Goal: Task Accomplishment & Management: Use online tool/utility

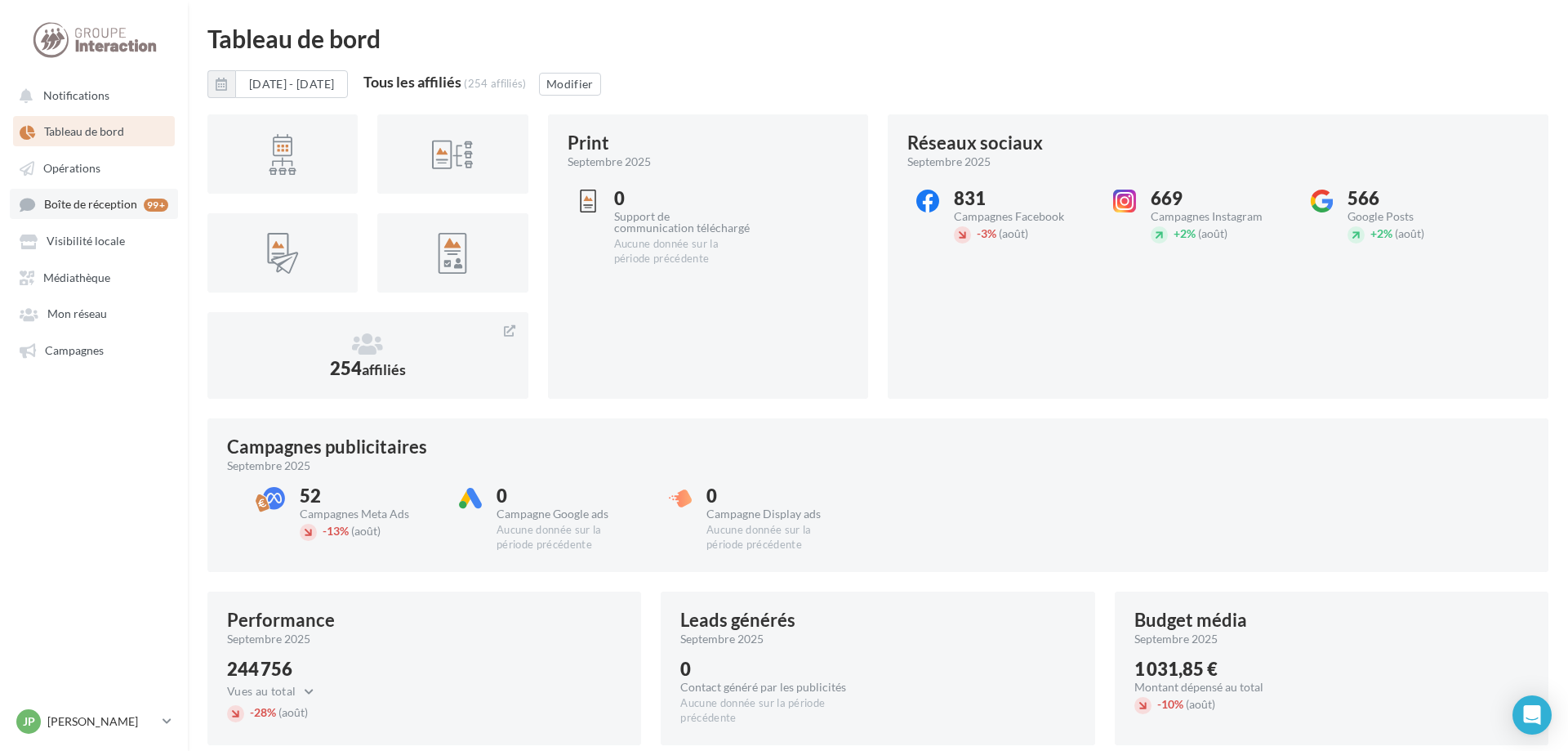
click at [85, 211] on span "Boîte de réception" at bounding box center [90, 205] width 93 height 14
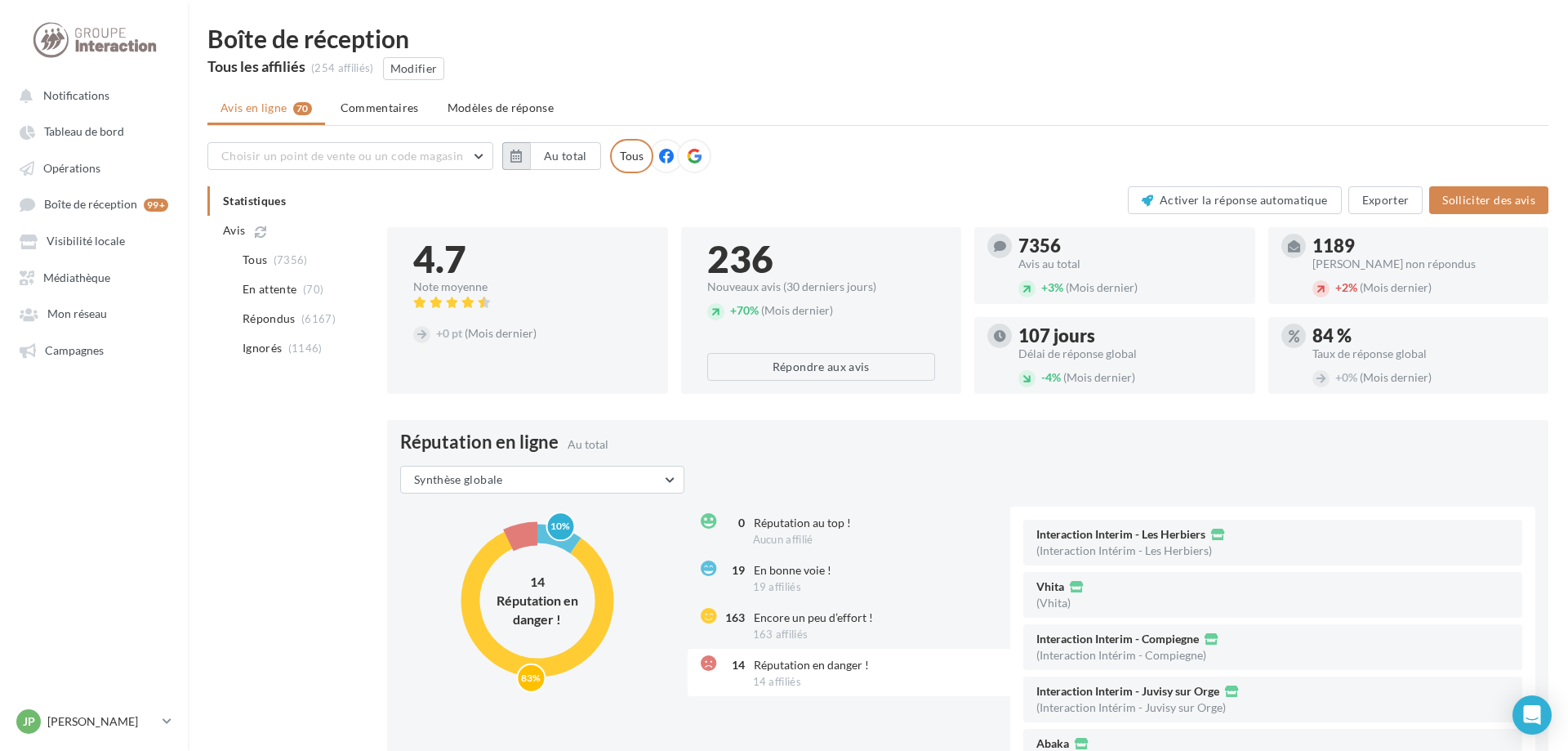
click at [518, 159] on icon "button" at bounding box center [516, 156] width 12 height 13
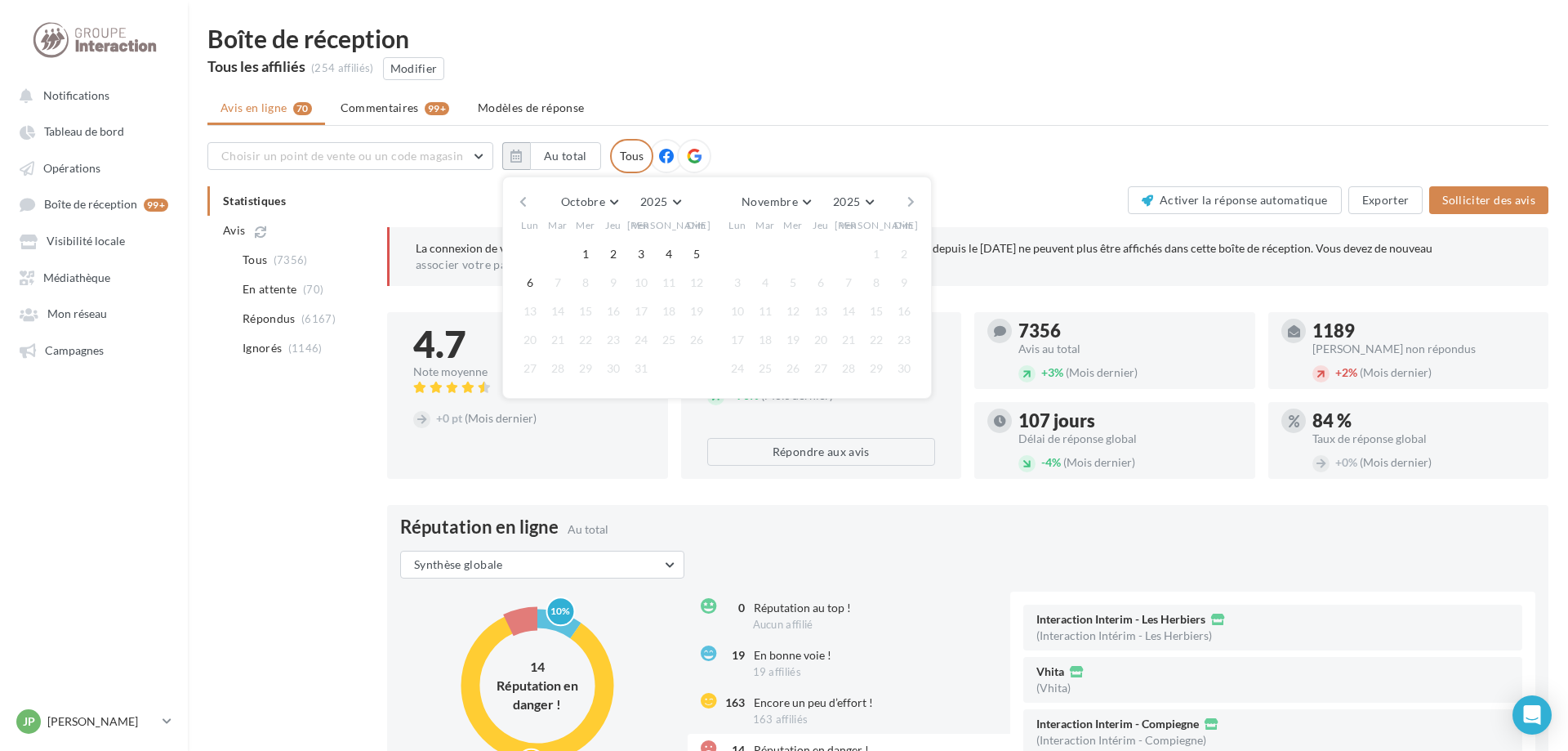
click at [522, 200] on button "button" at bounding box center [523, 201] width 14 height 23
click at [535, 373] on button "29" at bounding box center [530, 368] width 25 height 25
click at [901, 253] on button "5" at bounding box center [904, 254] width 25 height 25
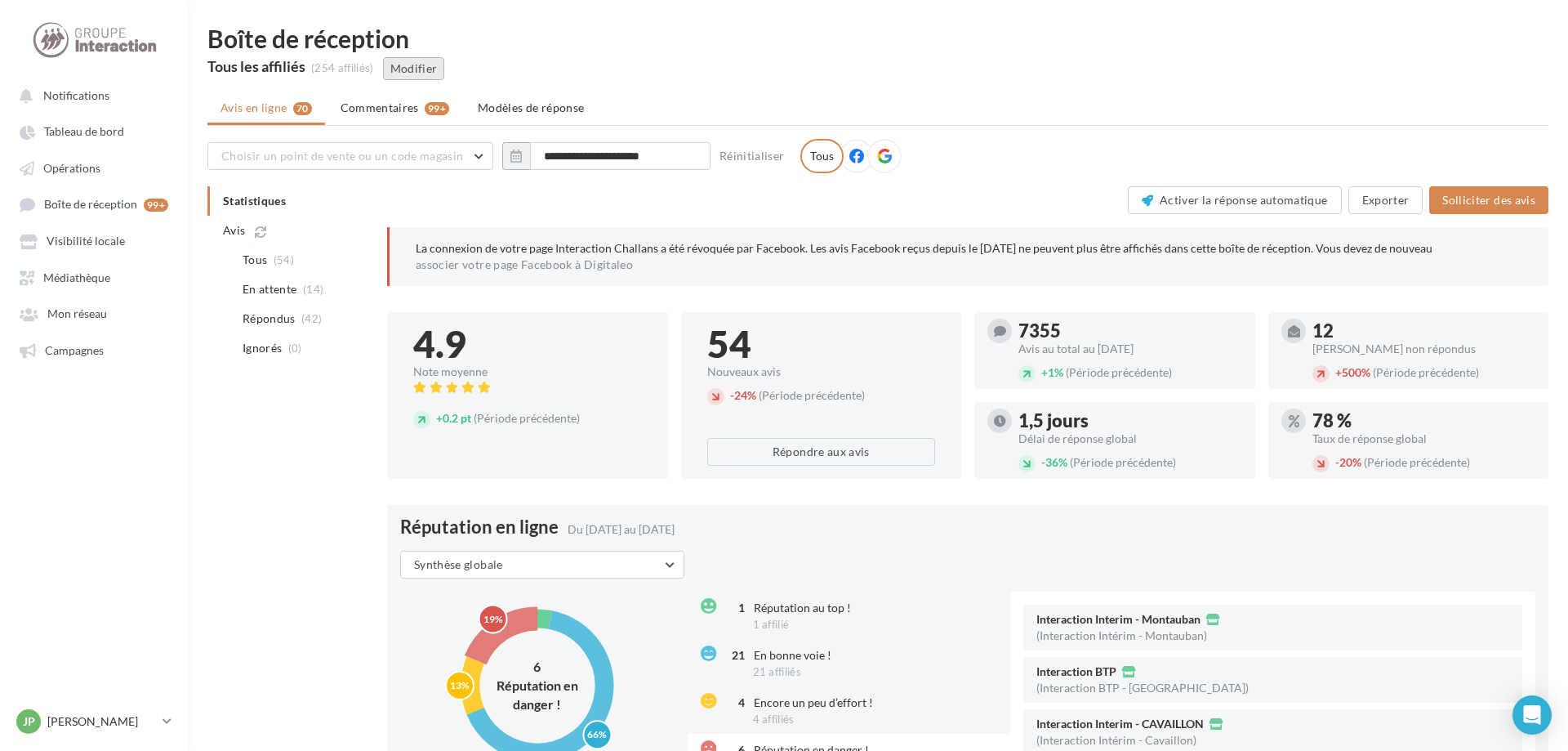
click at [433, 62] on button "Modifier" at bounding box center [413, 69] width 62 height 23
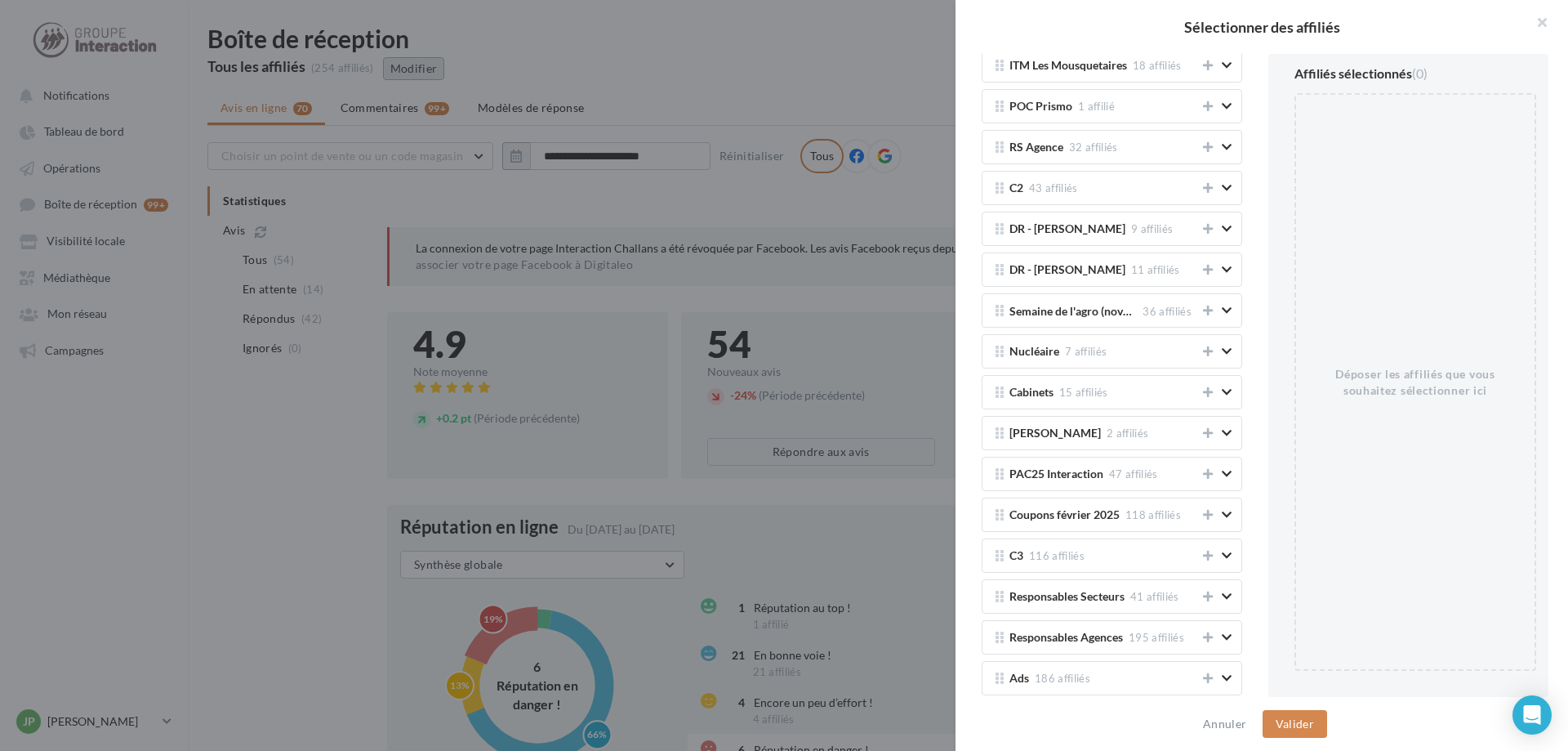
scroll to position [2621, 0]
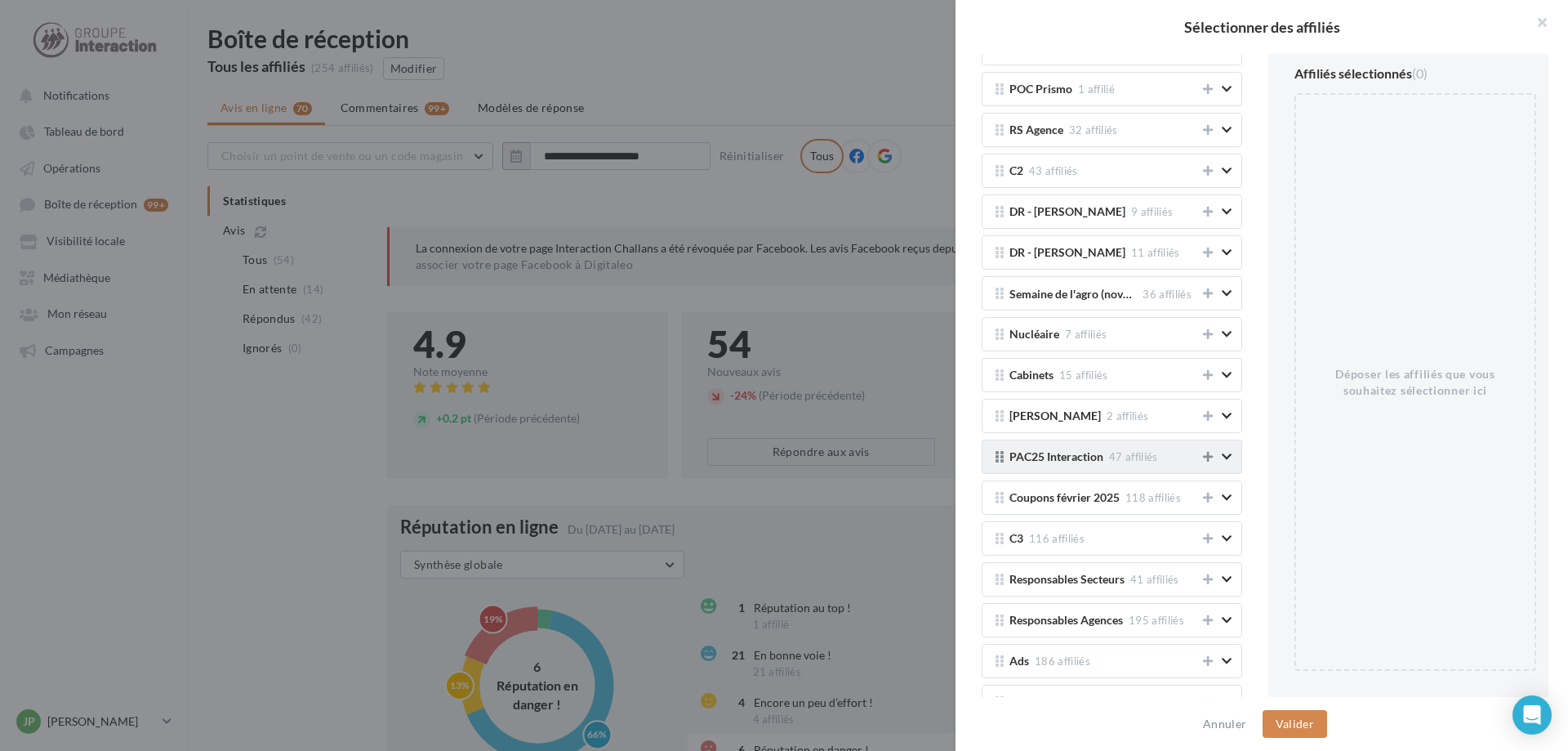
click at [1208, 459] on icon at bounding box center [1208, 457] width 10 height 12
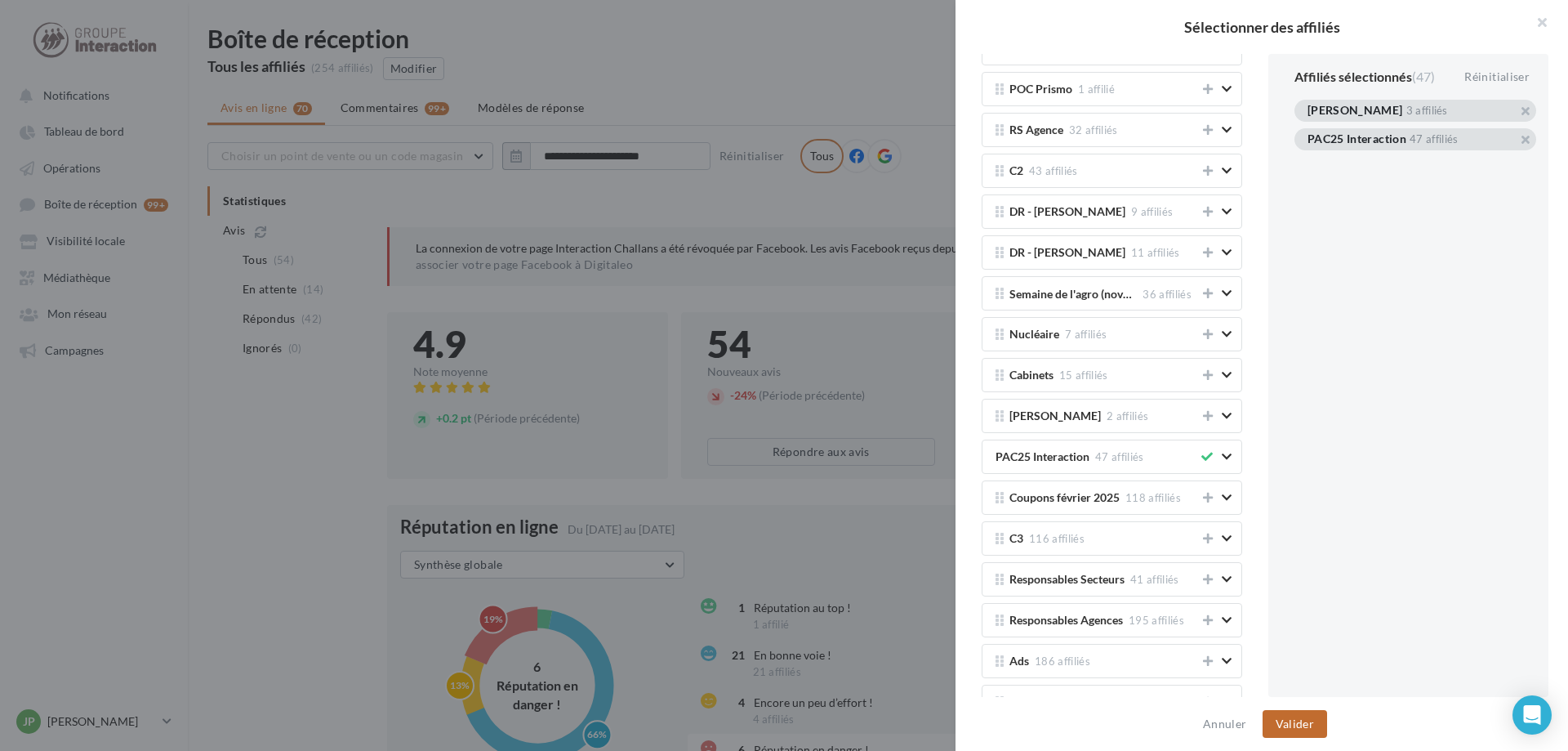
click at [1277, 721] on button "Valider" at bounding box center [1295, 724] width 64 height 28
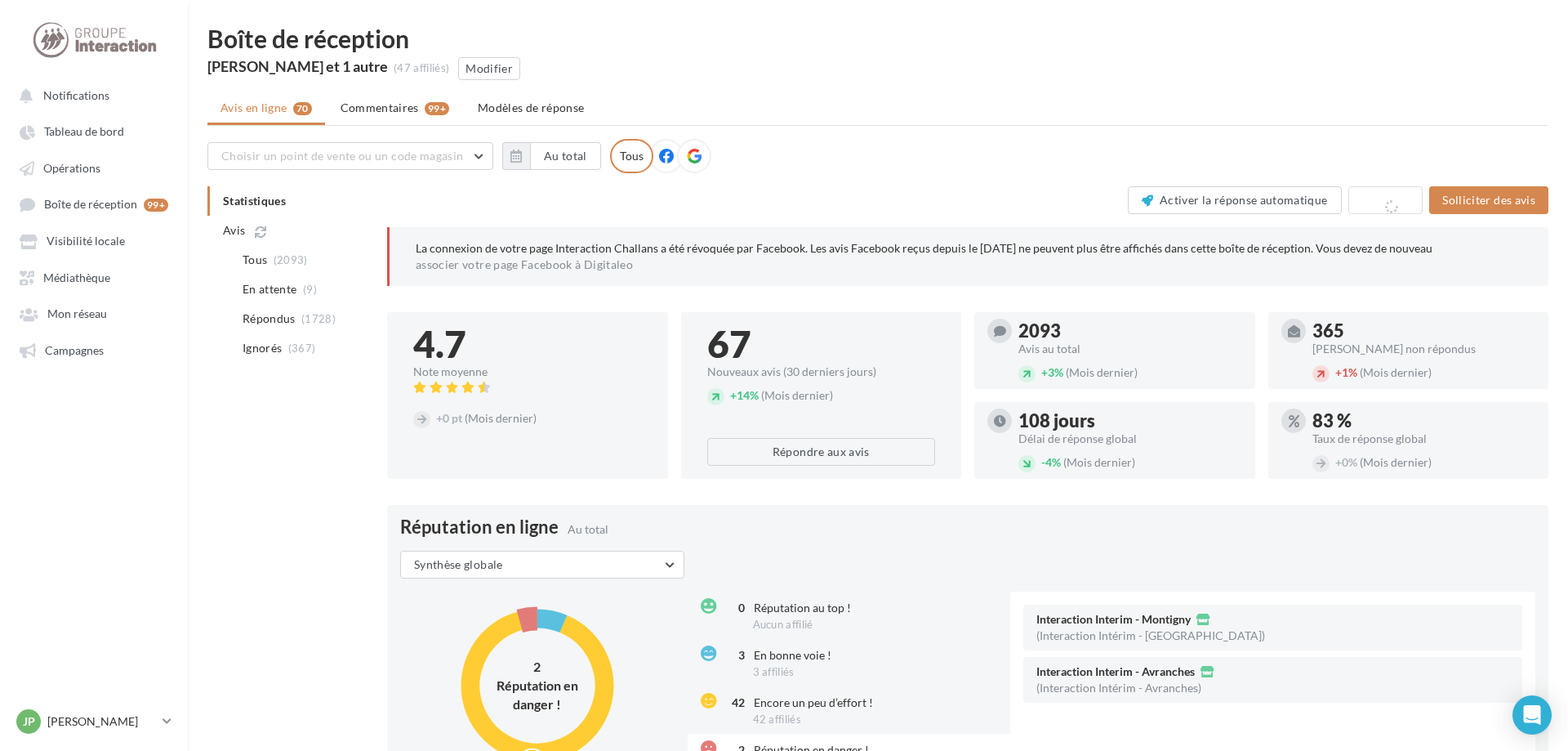
click at [798, 172] on div "Choisir un point de vente ou un code magasin 4701 - Interaction Interim - Agen …" at bounding box center [877, 156] width 1341 height 35
drag, startPoint x: 892, startPoint y: 170, endPoint x: 842, endPoint y: 182, distance: 51.4
click at [889, 170] on div "Choisir un point de vente ou un code magasin 4701 - Interaction Interim - Agen …" at bounding box center [877, 156] width 1341 height 35
click at [528, 156] on button "button" at bounding box center [516, 156] width 28 height 28
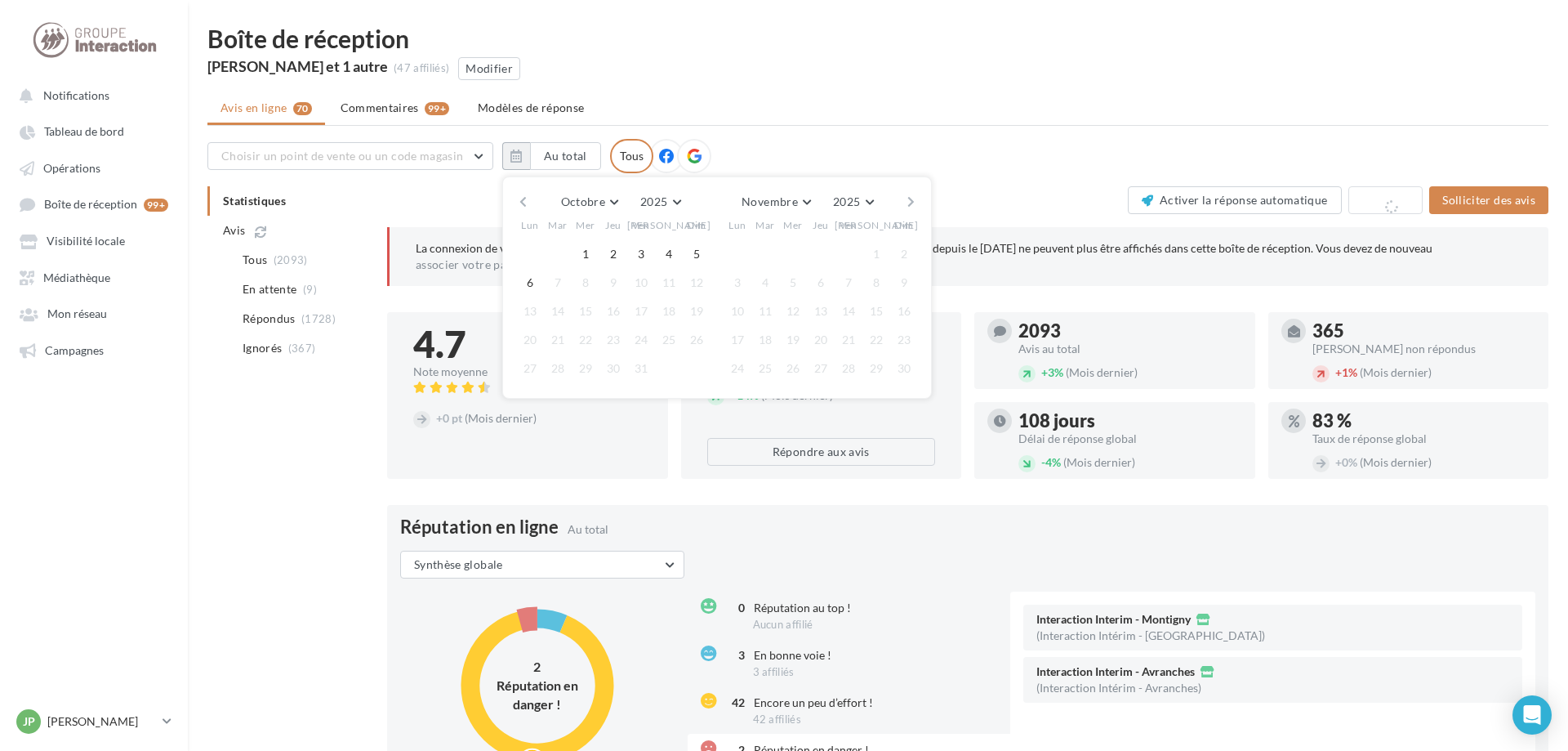
click at [518, 204] on button "button" at bounding box center [523, 201] width 14 height 23
click at [530, 367] on button "29" at bounding box center [530, 368] width 25 height 25
click at [908, 251] on button "5" at bounding box center [904, 254] width 25 height 25
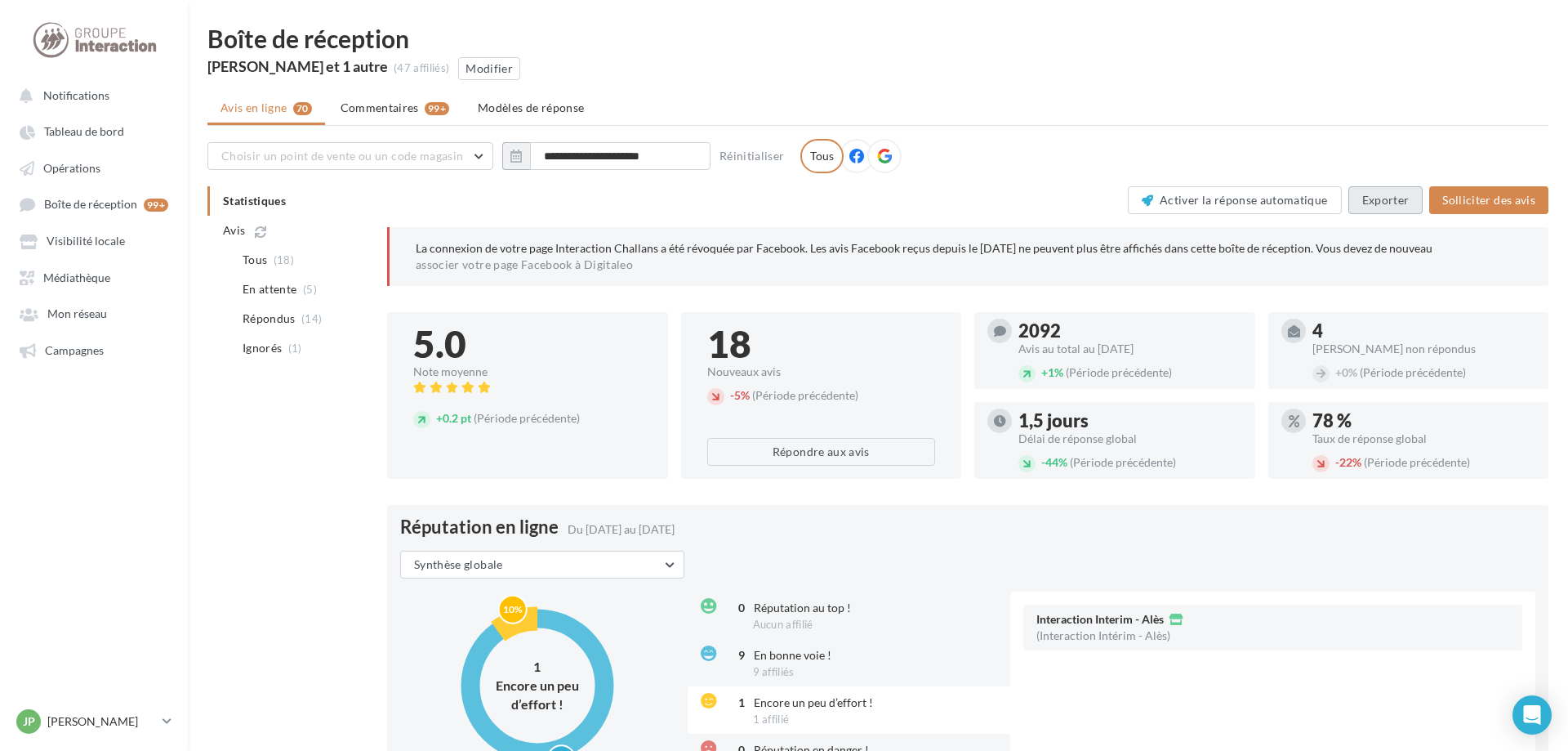
click at [1395, 206] on button "Exporter" at bounding box center [1385, 200] width 75 height 28
click at [61, 321] on span "Mon réseau" at bounding box center [77, 314] width 60 height 14
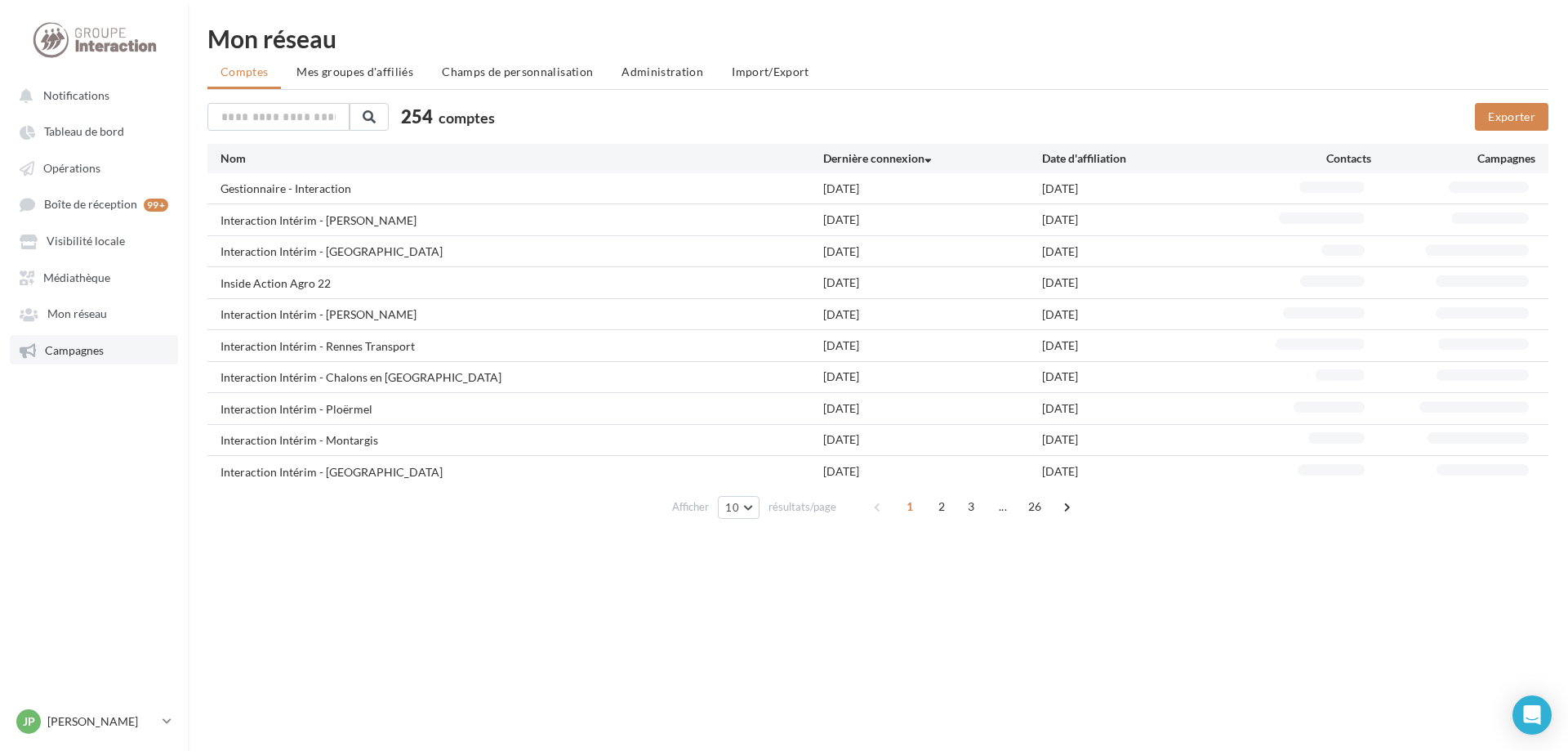
click at [68, 357] on span "Campagnes" at bounding box center [74, 350] width 59 height 14
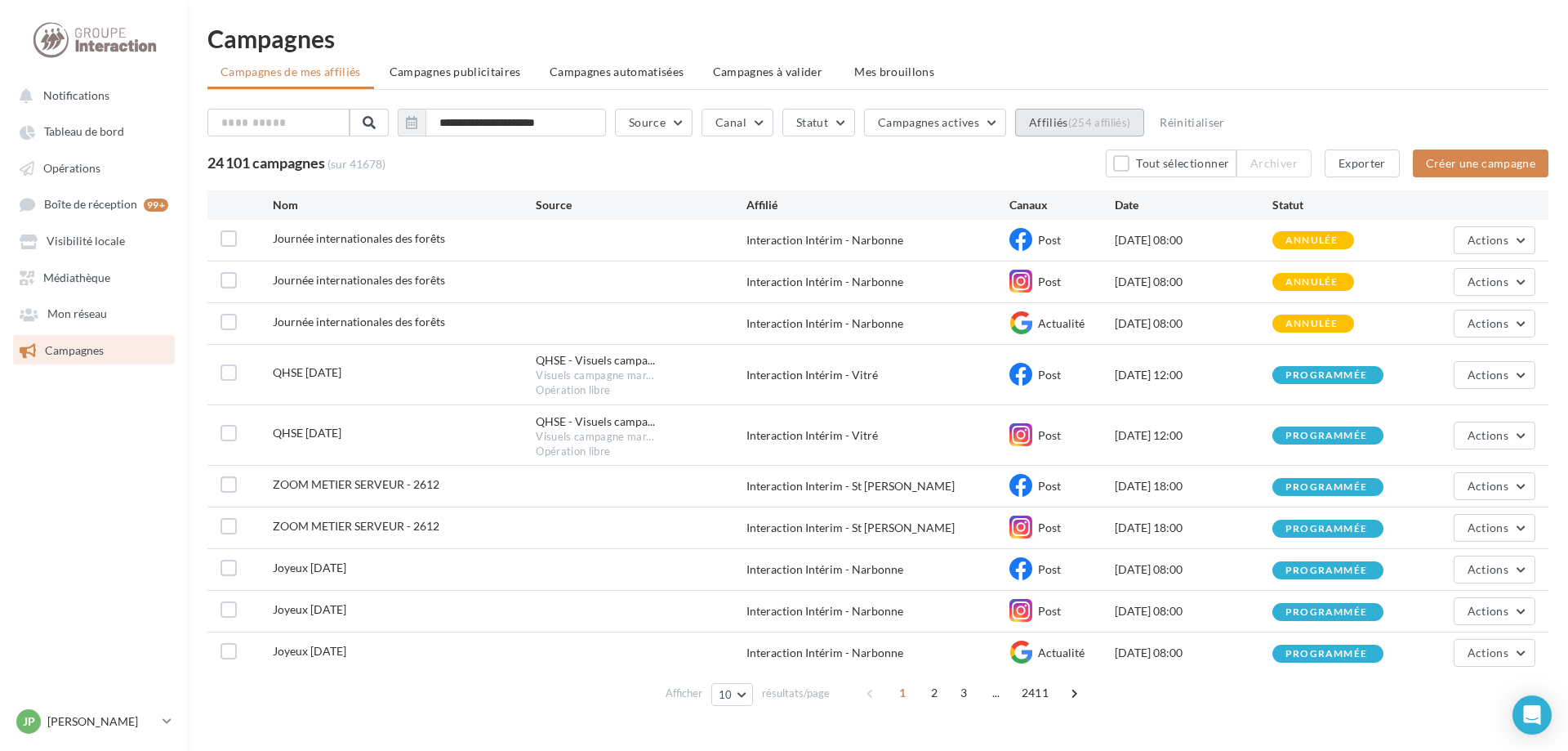
click at [1092, 121] on button "Affiliés (254 affiliés)" at bounding box center [1079, 123] width 129 height 28
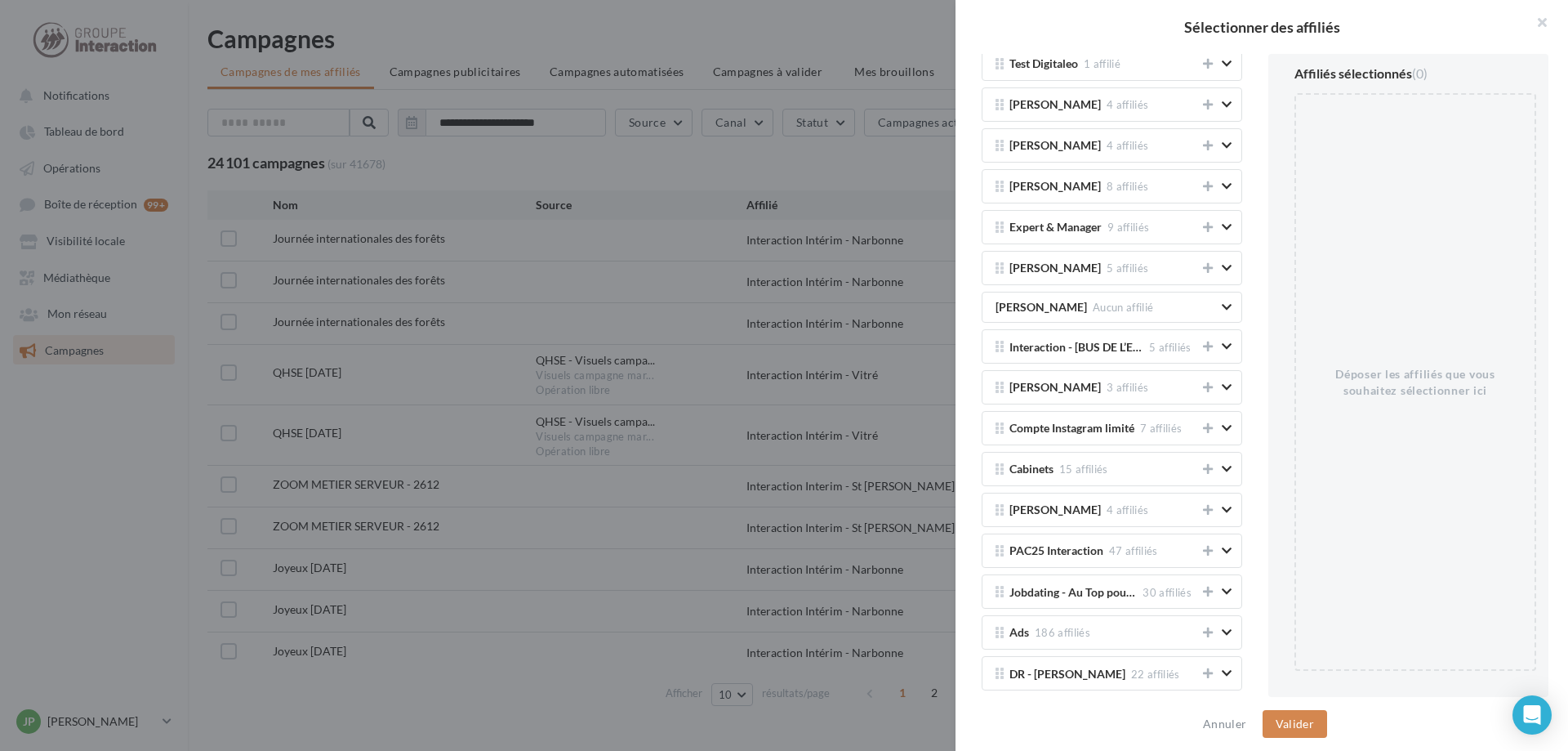
scroll to position [3127, 0]
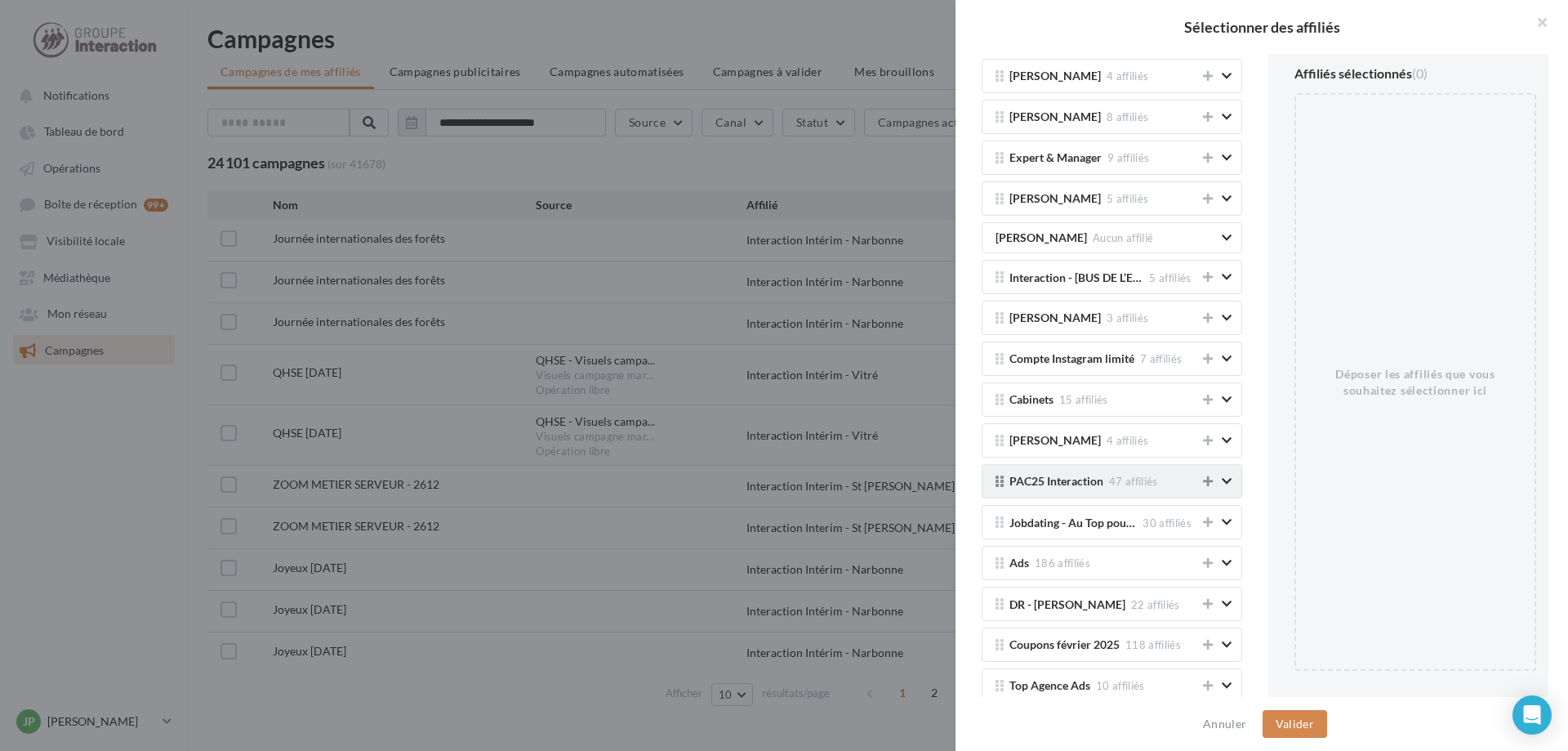
click at [1208, 484] on icon at bounding box center [1208, 481] width 10 height 12
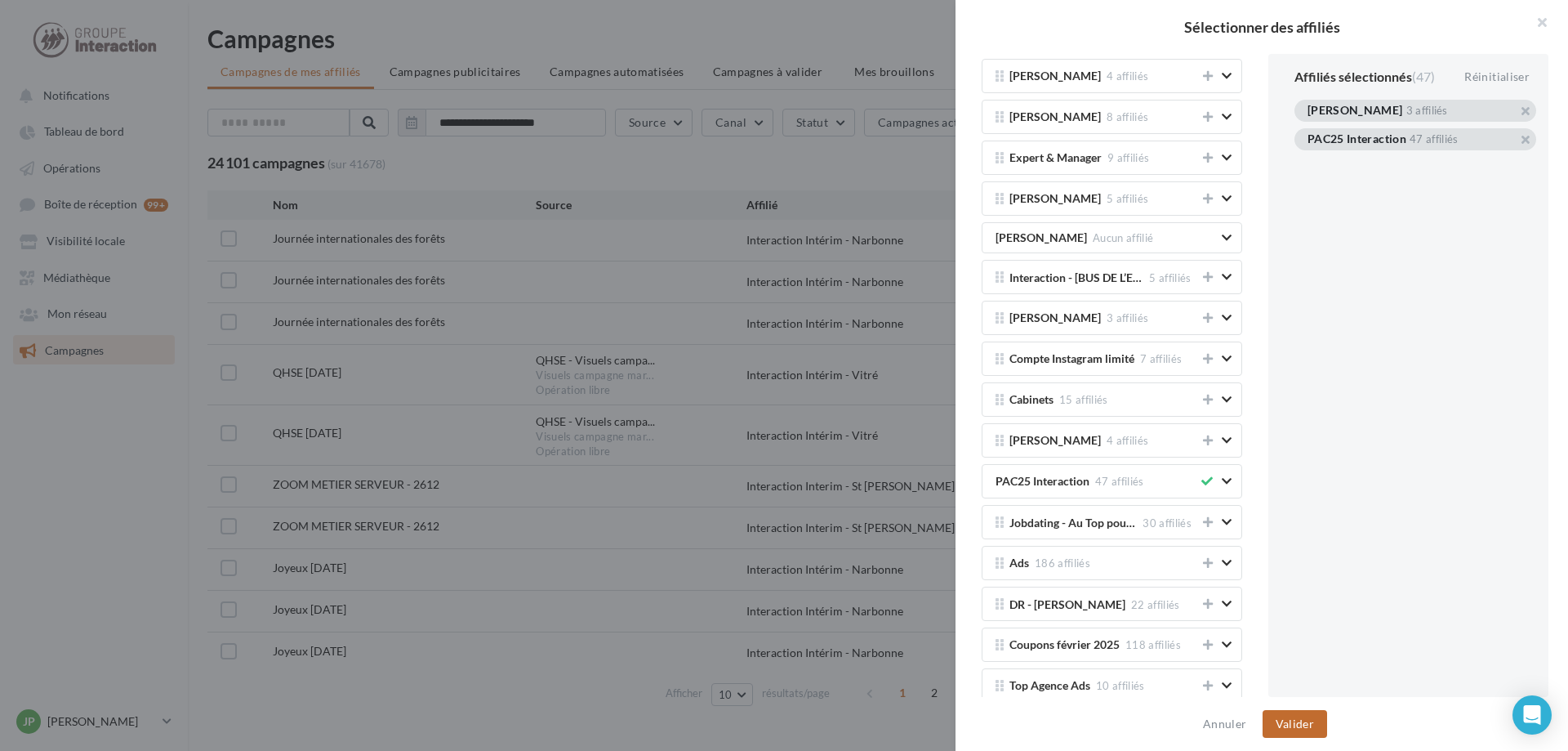
click at [1289, 730] on button "Valider" at bounding box center [1295, 724] width 64 height 28
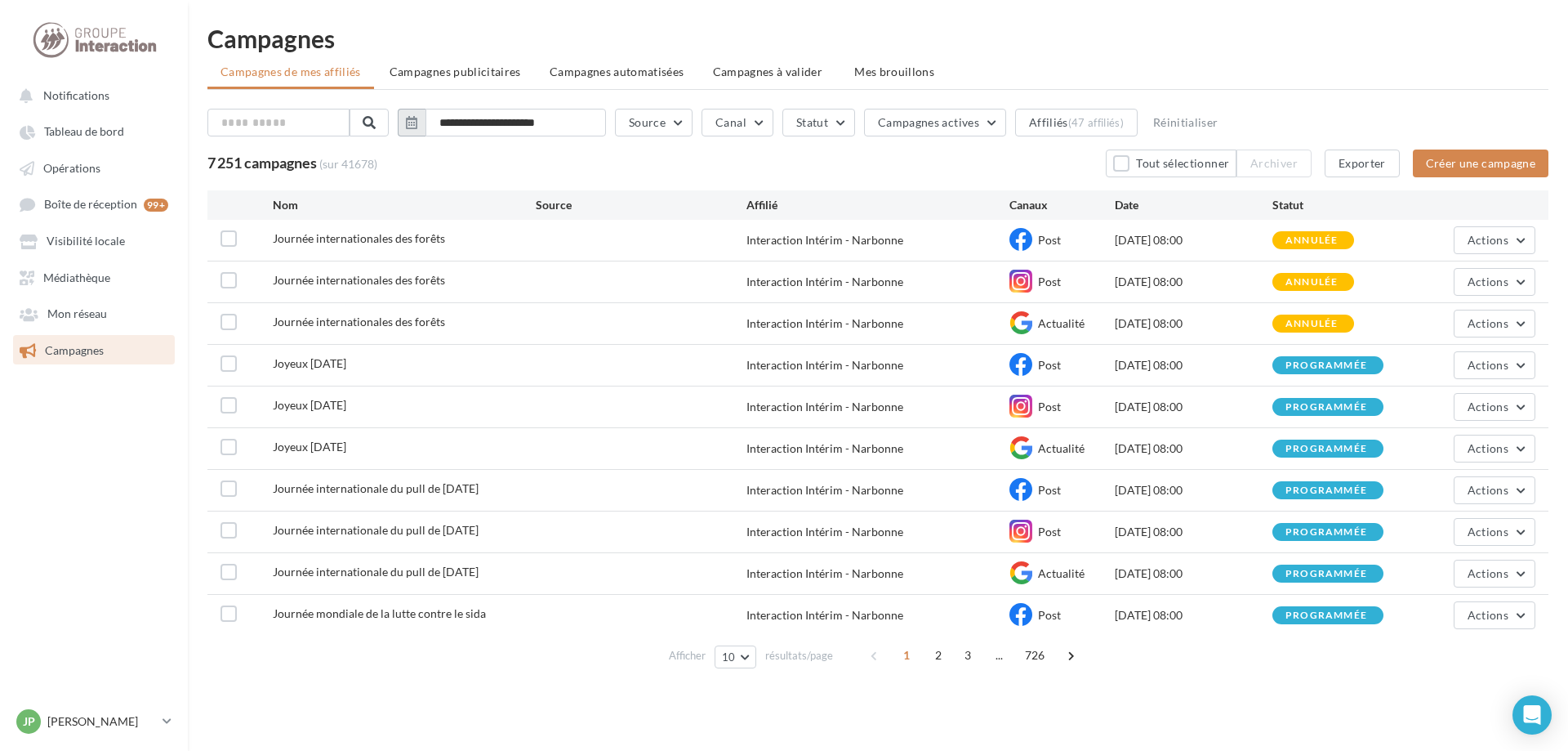
click at [418, 126] on icon "button" at bounding box center [412, 122] width 12 height 13
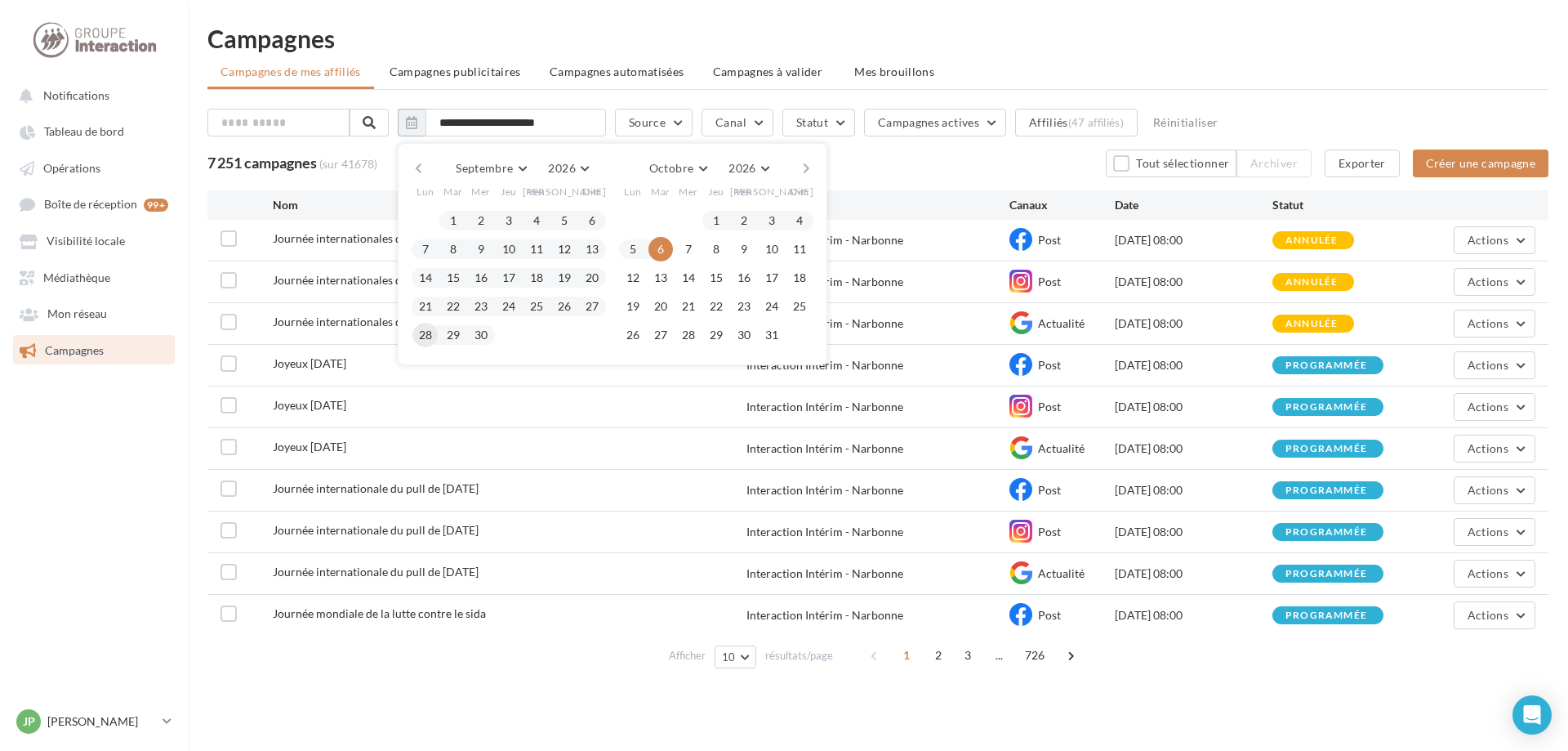
click at [438, 337] on button "28" at bounding box center [425, 335] width 25 height 25
click at [811, 218] on button "4" at bounding box center [799, 220] width 25 height 25
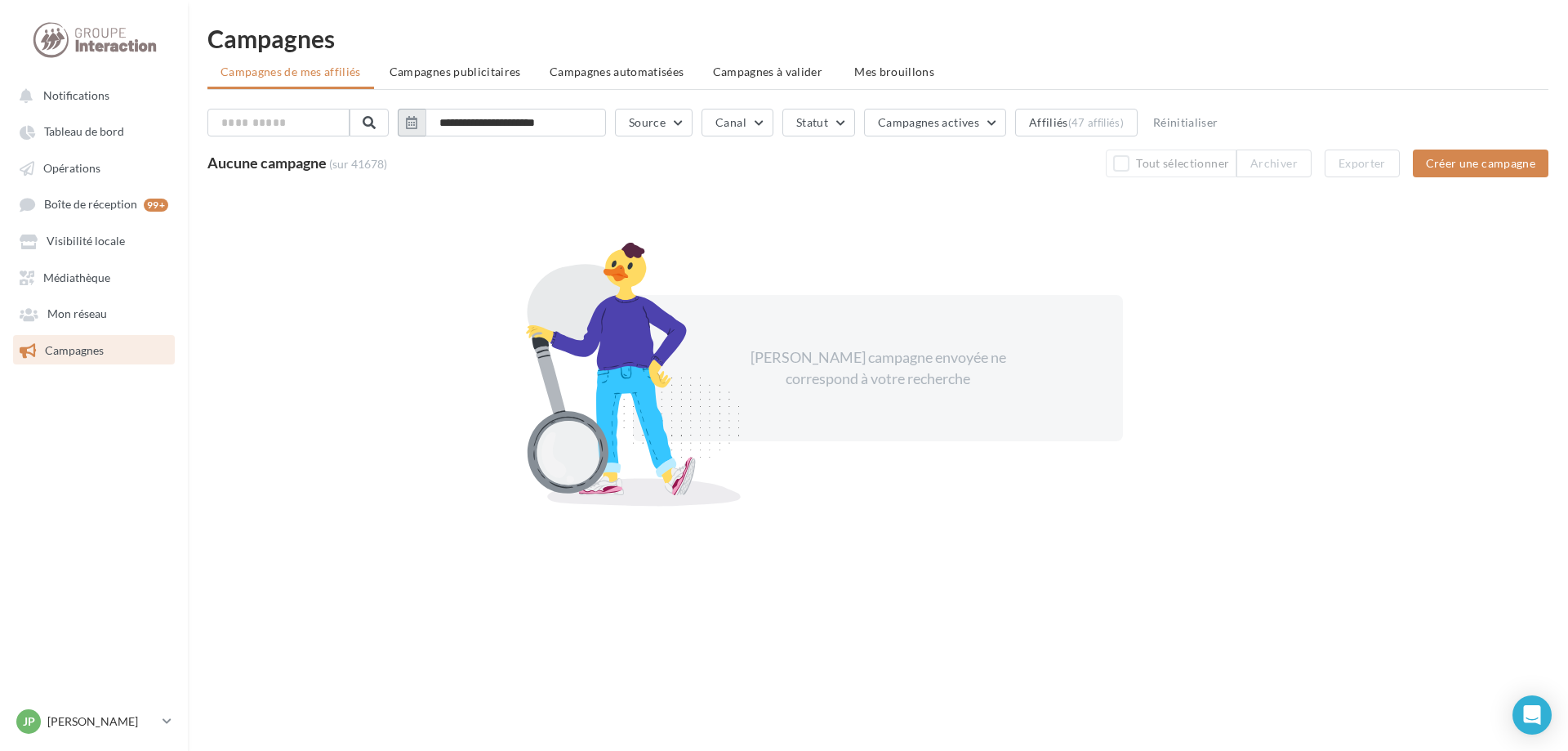
click at [418, 127] on icon "button" at bounding box center [412, 122] width 12 height 13
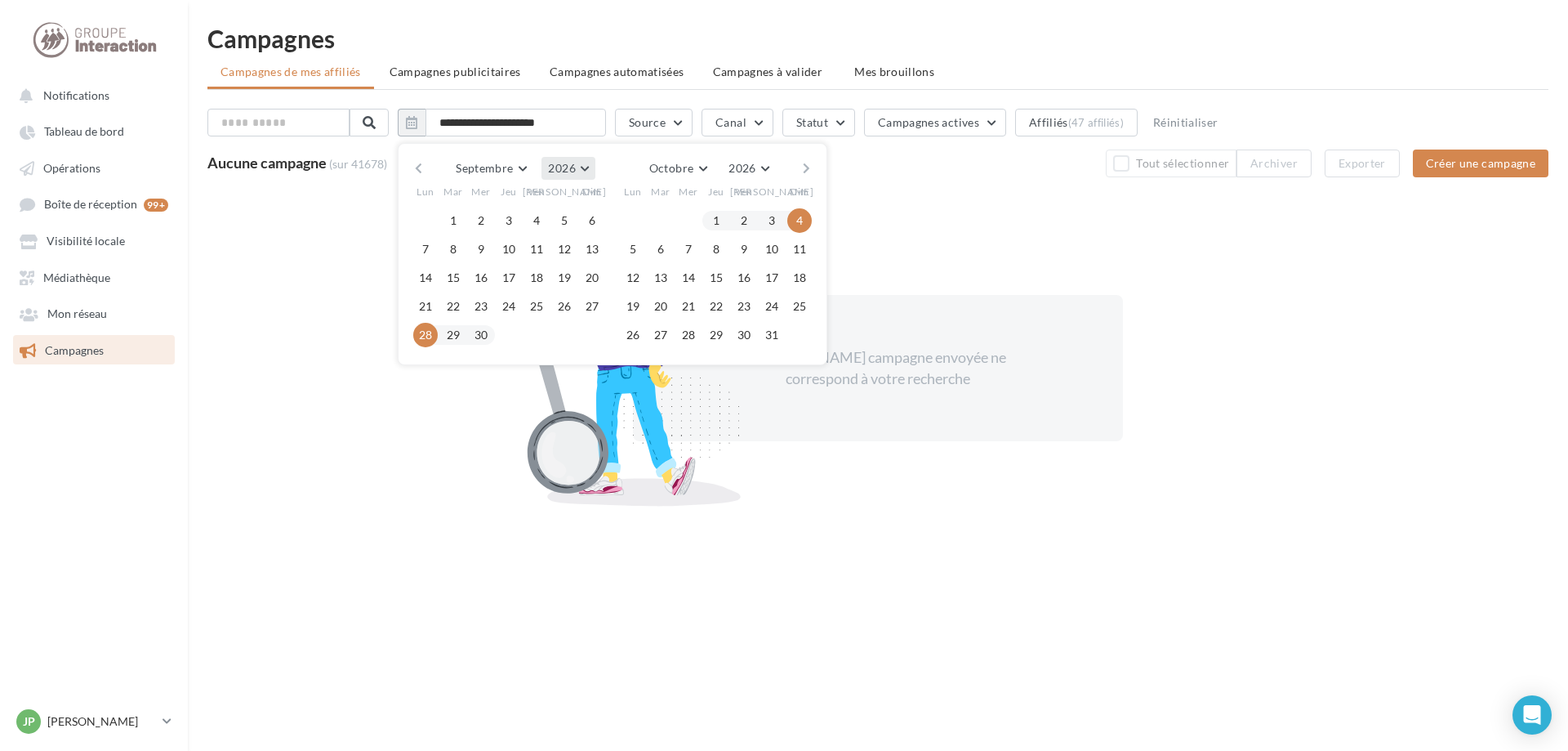
click at [594, 162] on button "2026" at bounding box center [568, 168] width 53 height 23
click at [570, 202] on button "2025" at bounding box center [538, 207] width 114 height 30
click at [438, 329] on button "29" at bounding box center [425, 335] width 25 height 25
click at [811, 217] on button "5" at bounding box center [799, 220] width 25 height 25
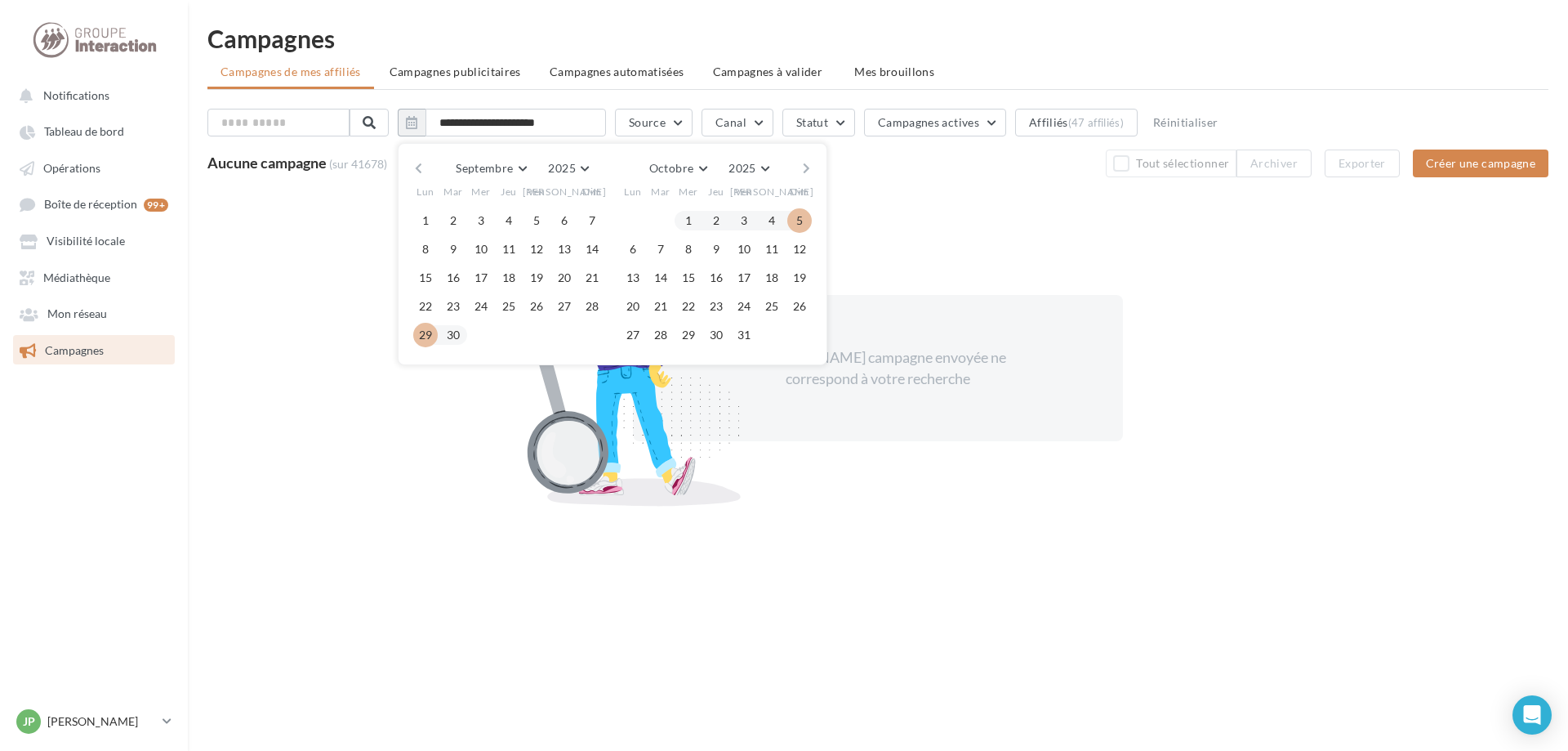
type input "**********"
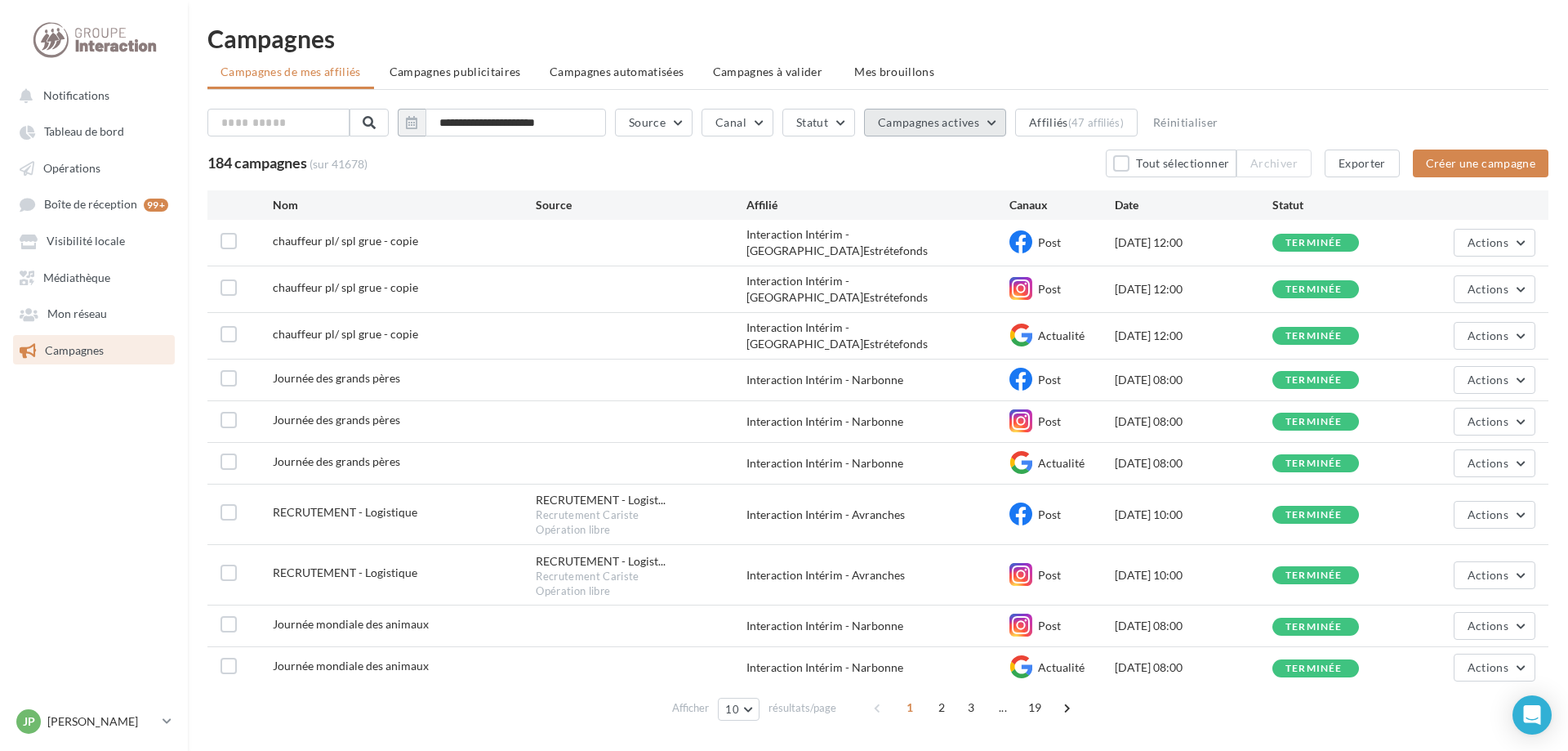
click at [1006, 120] on button "Campagnes actives" at bounding box center [935, 123] width 142 height 28
click at [773, 122] on button "Canal" at bounding box center [737, 123] width 72 height 28
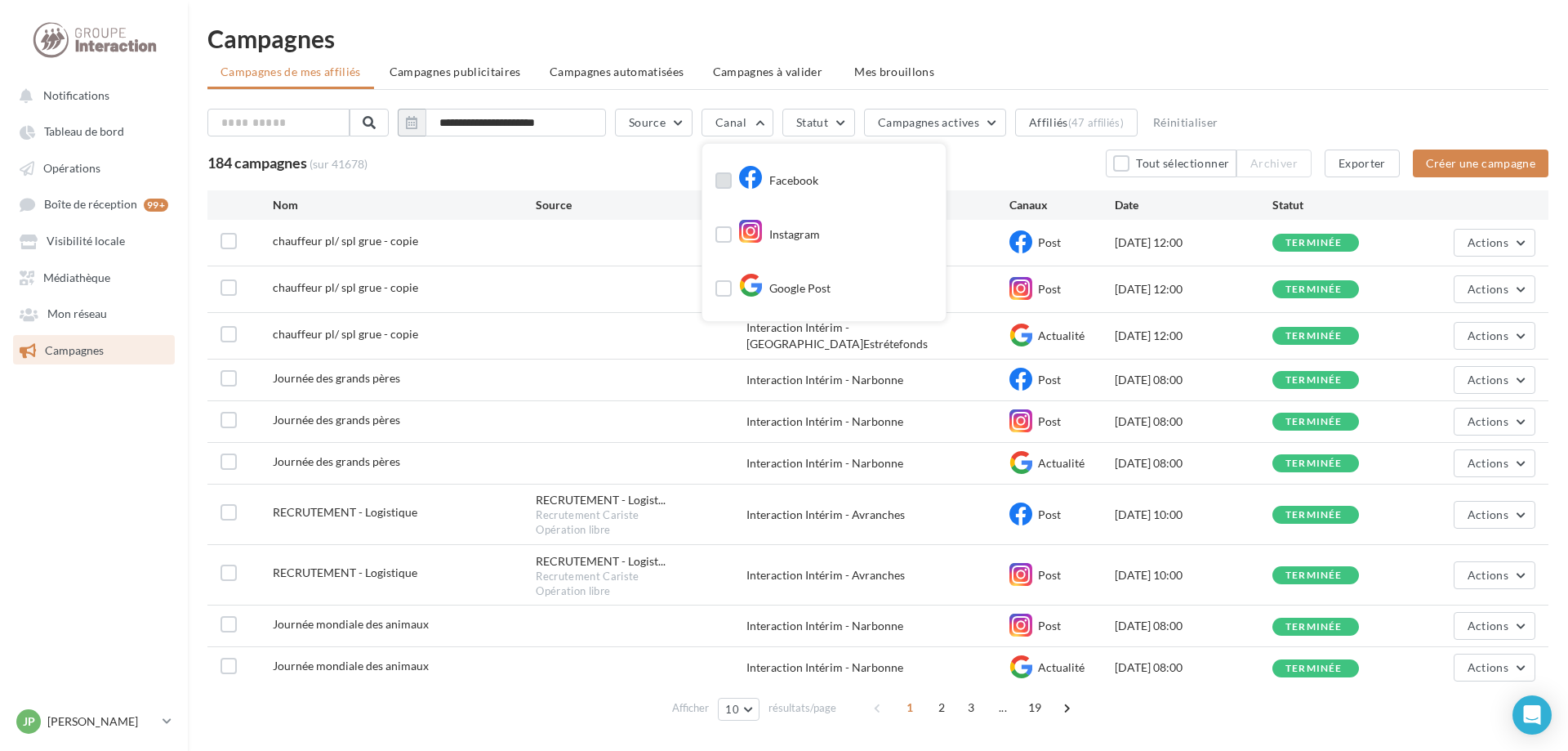
click at [732, 185] on label at bounding box center [723, 180] width 16 height 16
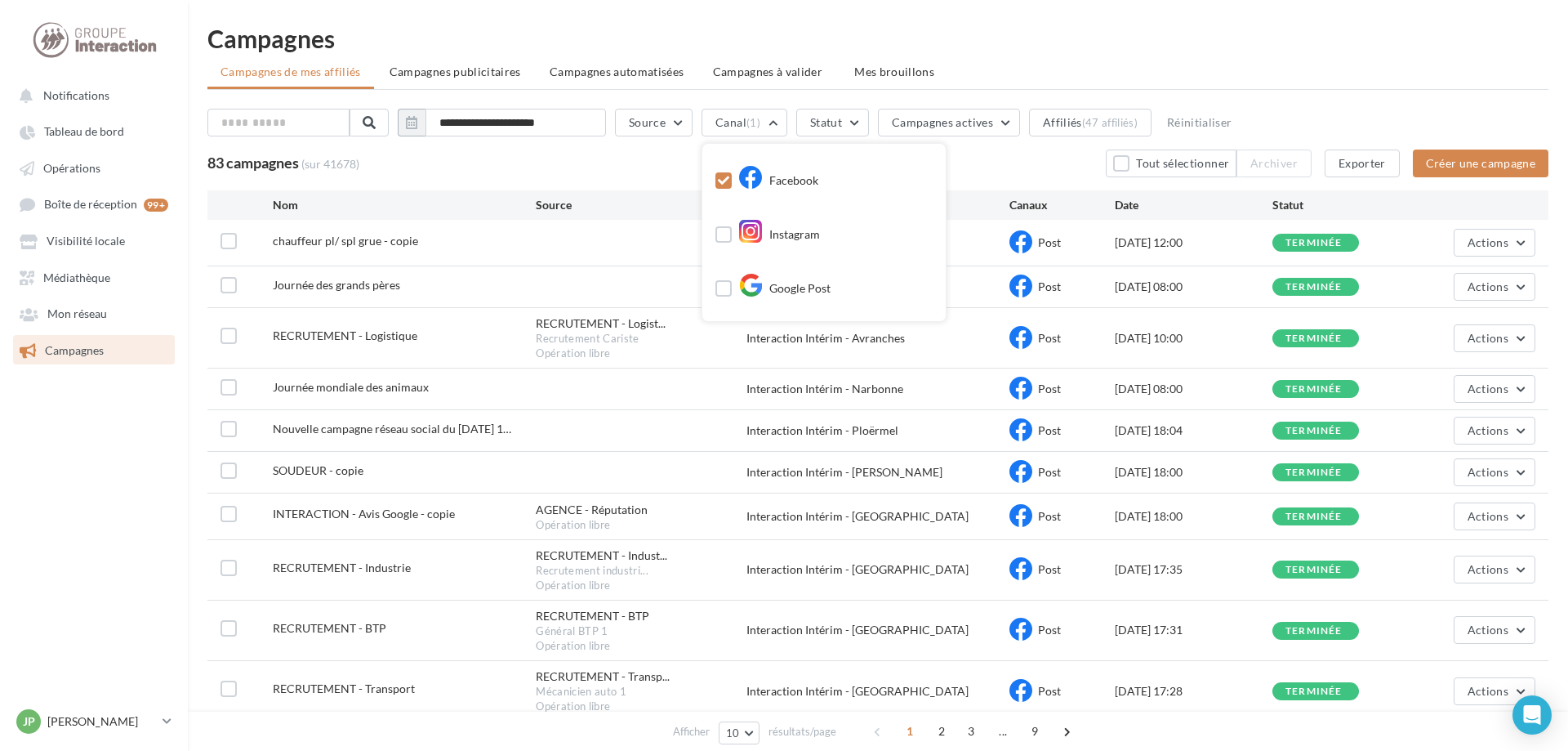
click at [1025, 167] on div "83 campagnes (sur 41678) Tout sélectionner Archiver Exporter Créer une campagne" at bounding box center [877, 163] width 1341 height 28
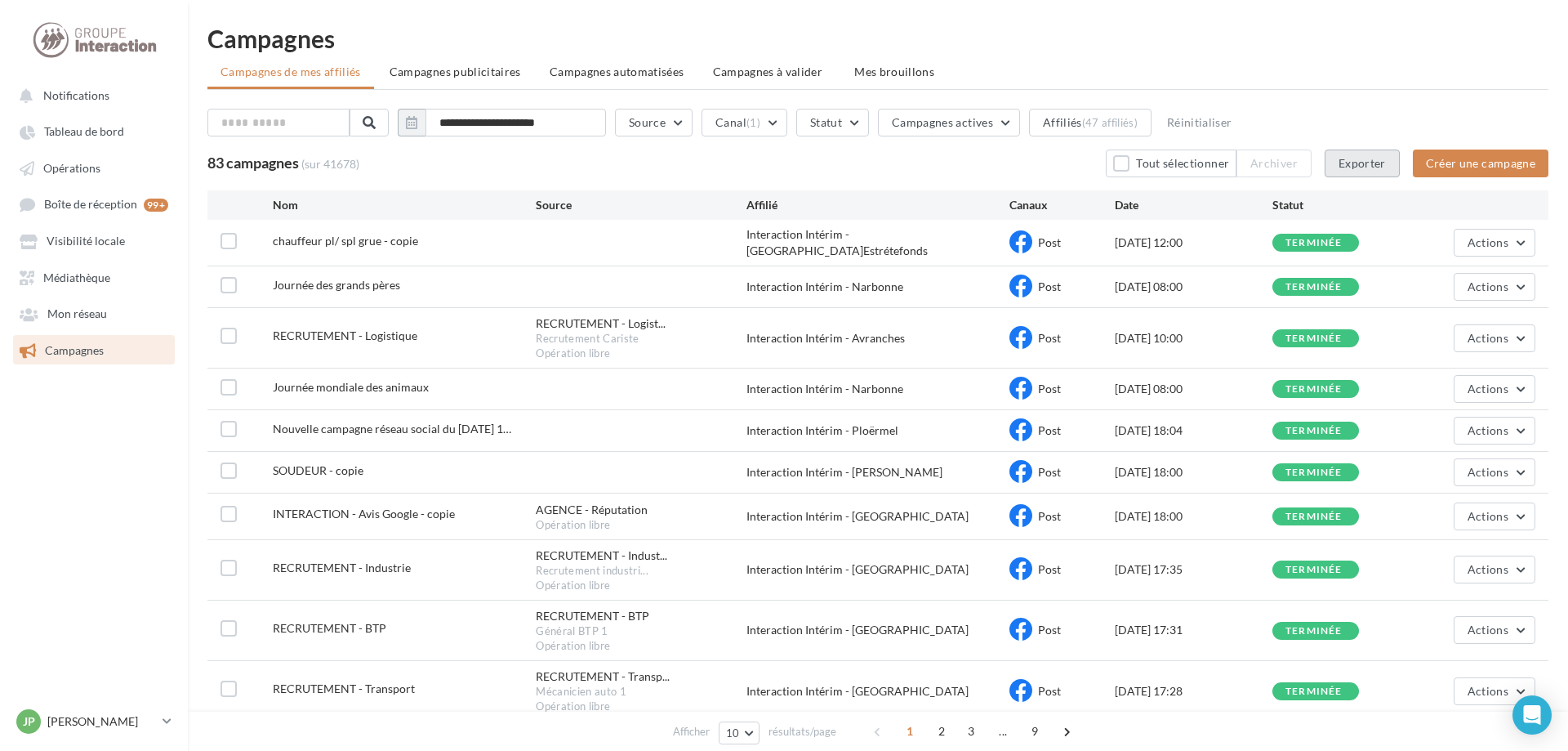
click at [1375, 162] on button "Exporter" at bounding box center [1362, 163] width 75 height 28
